Goal: Entertainment & Leisure: Consume media (video, audio)

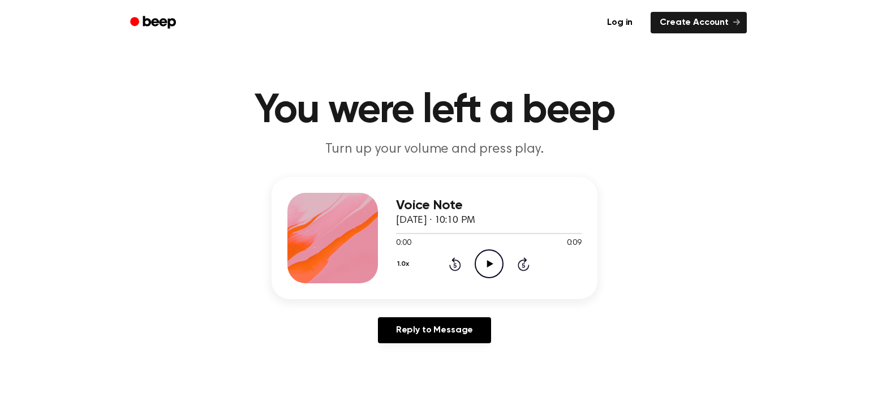
scroll to position [41, 0]
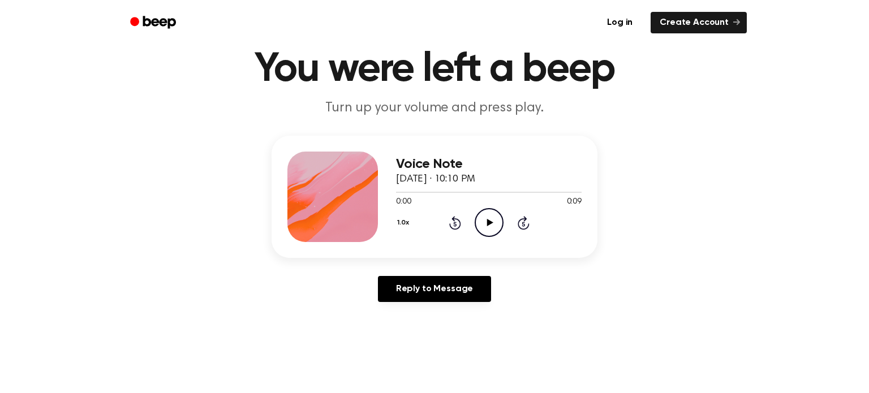
click at [491, 218] on icon "Play Audio" at bounding box center [489, 222] width 29 height 29
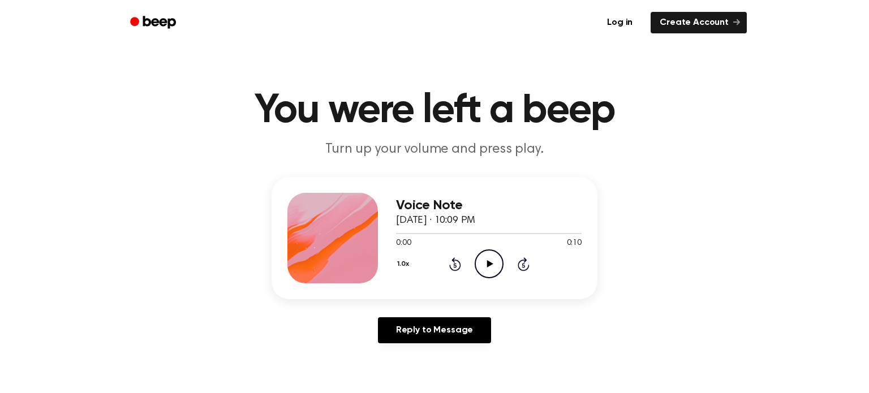
click at [500, 270] on icon "Play Audio" at bounding box center [489, 264] width 29 height 29
click at [481, 280] on div "Voice Note September 18, 2025 · 10:11 PM 0:00 0:09 Your browser does not suppor…" at bounding box center [489, 238] width 186 height 91
click at [486, 274] on icon "Play Audio" at bounding box center [489, 264] width 29 height 29
click at [491, 254] on icon "Play Audio" at bounding box center [489, 264] width 29 height 29
click at [407, 262] on button "1.0x" at bounding box center [404, 264] width 17 height 19
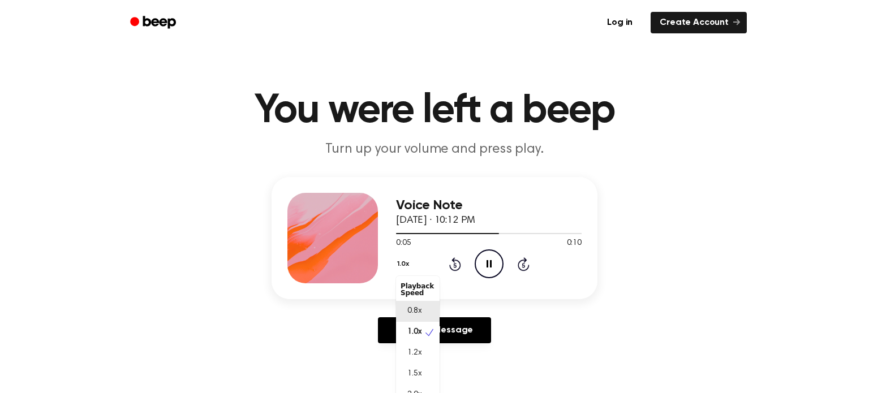
click at [420, 310] on span "0.8x" at bounding box center [414, 312] width 14 height 12
click at [405, 262] on button "0.8x" at bounding box center [405, 264] width 19 height 19
click at [418, 338] on span "1.0x" at bounding box center [414, 333] width 14 height 12
click at [482, 249] on div "0:00 0:10" at bounding box center [489, 244] width 186 height 12
click at [490, 255] on icon "Play Audio" at bounding box center [489, 264] width 29 height 29
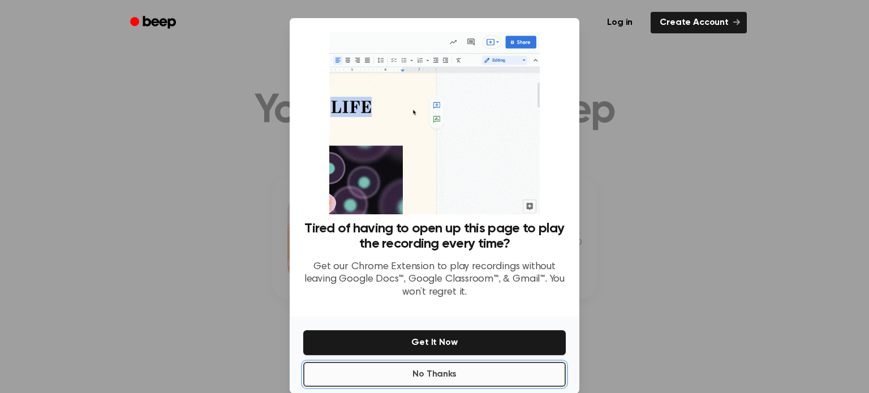
click at [457, 372] on button "No Thanks" at bounding box center [434, 374] width 263 height 25
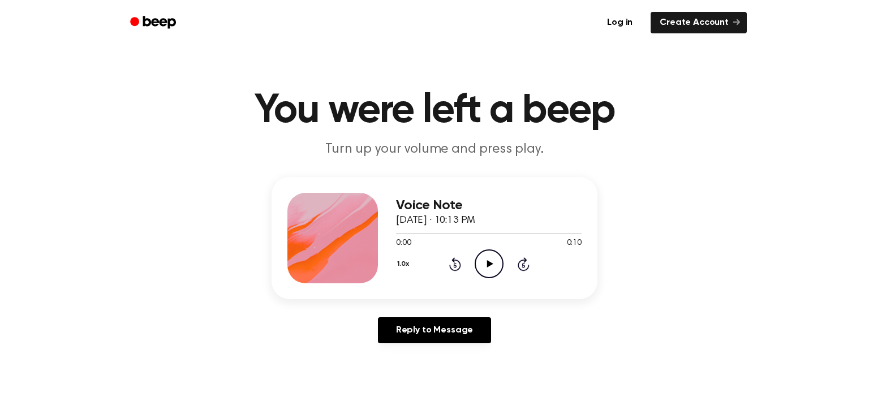
click at [479, 259] on icon "Play Audio" at bounding box center [489, 264] width 29 height 29
click at [482, 259] on icon "Play Audio" at bounding box center [489, 264] width 29 height 29
click at [500, 268] on icon "Play Audio" at bounding box center [489, 264] width 29 height 29
click at [481, 270] on icon "Play Audio" at bounding box center [489, 264] width 29 height 29
click at [485, 251] on icon "Play Audio" at bounding box center [489, 264] width 29 height 29
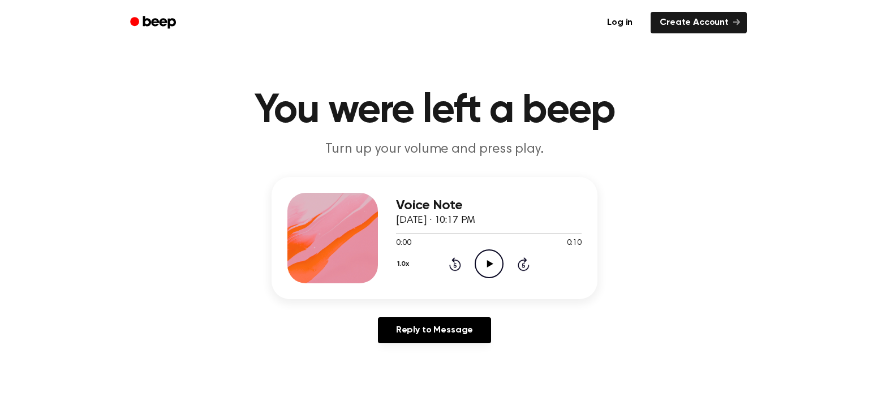
click at [482, 256] on icon "Play Audio" at bounding box center [489, 264] width 29 height 29
click at [484, 258] on icon "Play Audio" at bounding box center [489, 264] width 29 height 29
click at [483, 260] on icon "Play Audio" at bounding box center [489, 264] width 29 height 29
click at [487, 255] on icon "Play Audio" at bounding box center [489, 264] width 29 height 29
click at [487, 250] on circle at bounding box center [489, 264] width 28 height 28
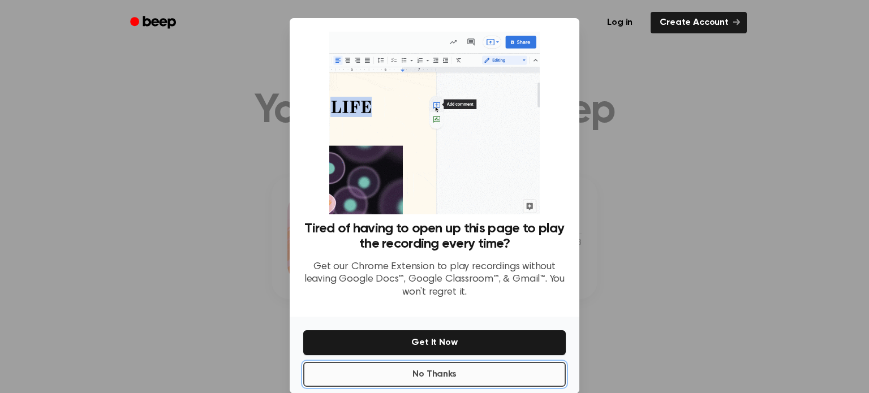
click at [478, 377] on button "No Thanks" at bounding box center [434, 374] width 263 height 25
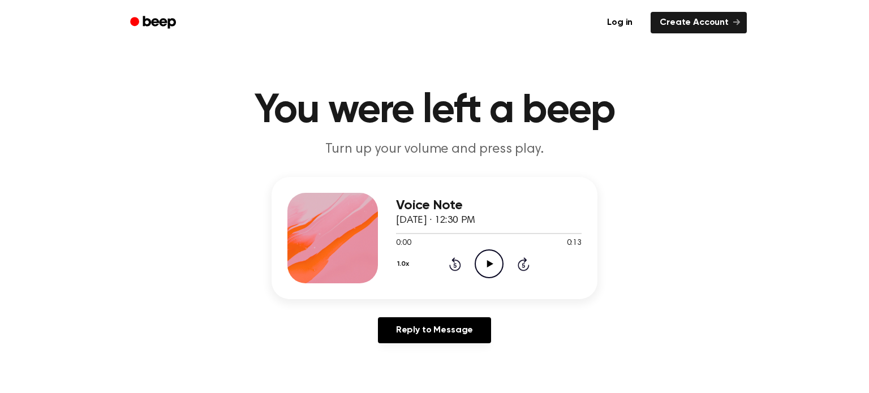
click at [492, 250] on circle at bounding box center [489, 264] width 28 height 28
click at [487, 272] on icon "Play Audio" at bounding box center [489, 264] width 29 height 29
click at [482, 261] on icon "Play Audio" at bounding box center [489, 264] width 29 height 29
click at [483, 264] on icon "Play Audio" at bounding box center [489, 264] width 29 height 29
click at [411, 261] on button "1.0x" at bounding box center [404, 264] width 17 height 19
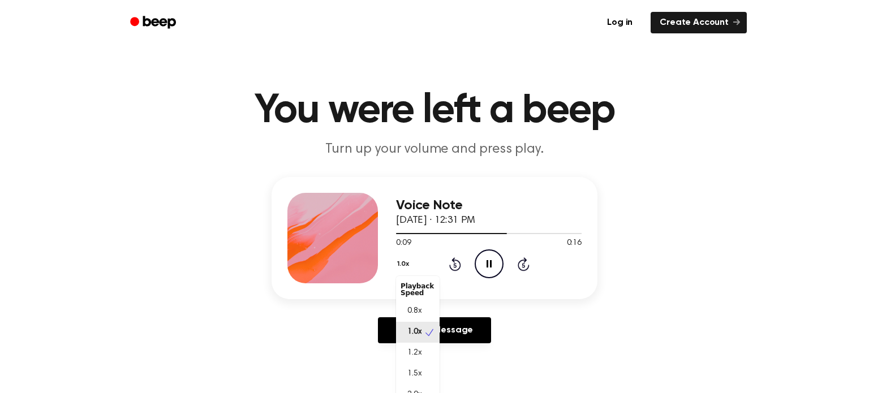
scroll to position [5, 0]
click at [412, 388] on span "2.0x" at bounding box center [414, 391] width 14 height 12
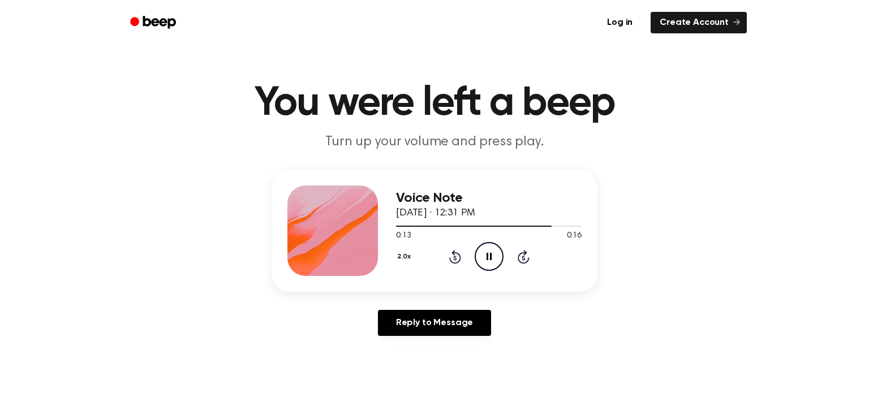
scroll to position [10, 0]
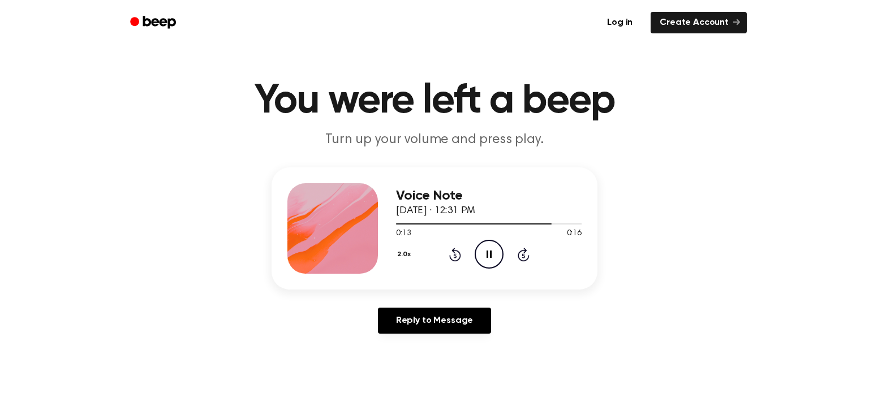
click at [405, 251] on button "2.0x" at bounding box center [405, 254] width 19 height 19
click at [417, 316] on span "1.0x" at bounding box center [414, 321] width 14 height 12
click at [479, 251] on icon "Play Audio" at bounding box center [489, 254] width 29 height 29
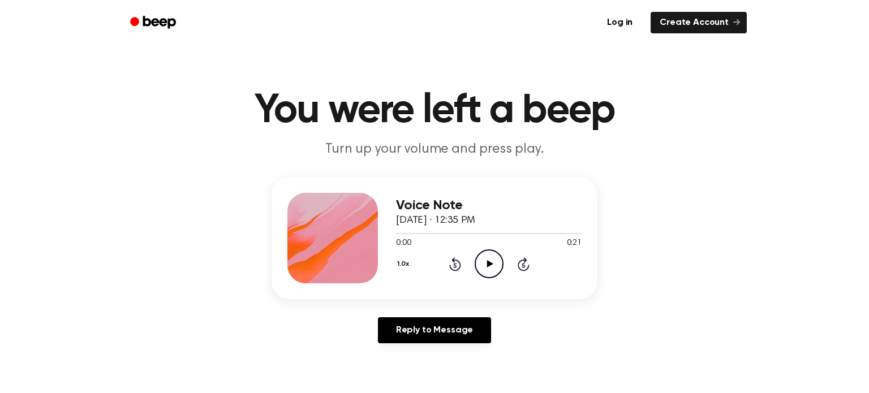
click at [486, 257] on icon "Play Audio" at bounding box center [489, 264] width 29 height 29
click at [494, 258] on icon "Play Audio" at bounding box center [489, 264] width 29 height 29
click at [476, 265] on icon "Play Audio" at bounding box center [489, 264] width 29 height 29
click at [481, 255] on icon "Play Audio" at bounding box center [489, 264] width 29 height 29
click at [477, 258] on icon "Play Audio" at bounding box center [489, 264] width 29 height 29
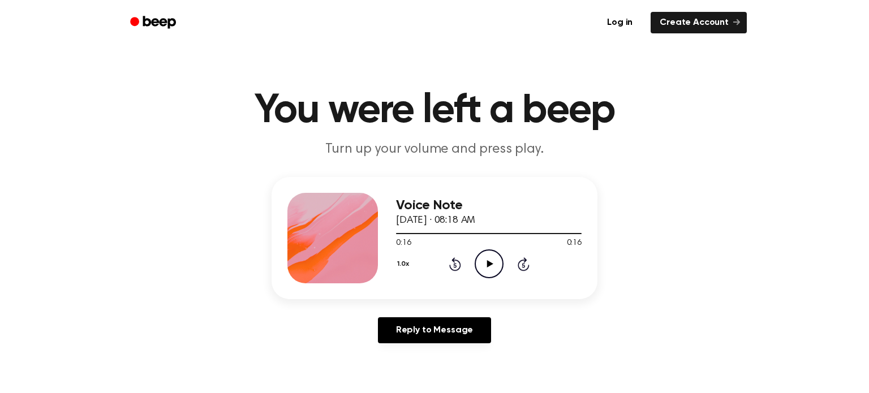
click at [477, 256] on circle at bounding box center [489, 264] width 28 height 28
click at [477, 267] on icon "Play Audio" at bounding box center [489, 264] width 29 height 29
click at [475, 261] on icon "Play Audio" at bounding box center [489, 264] width 29 height 29
click at [478, 267] on icon "Play Audio" at bounding box center [489, 264] width 29 height 29
